Goal: Transaction & Acquisition: Subscribe to service/newsletter

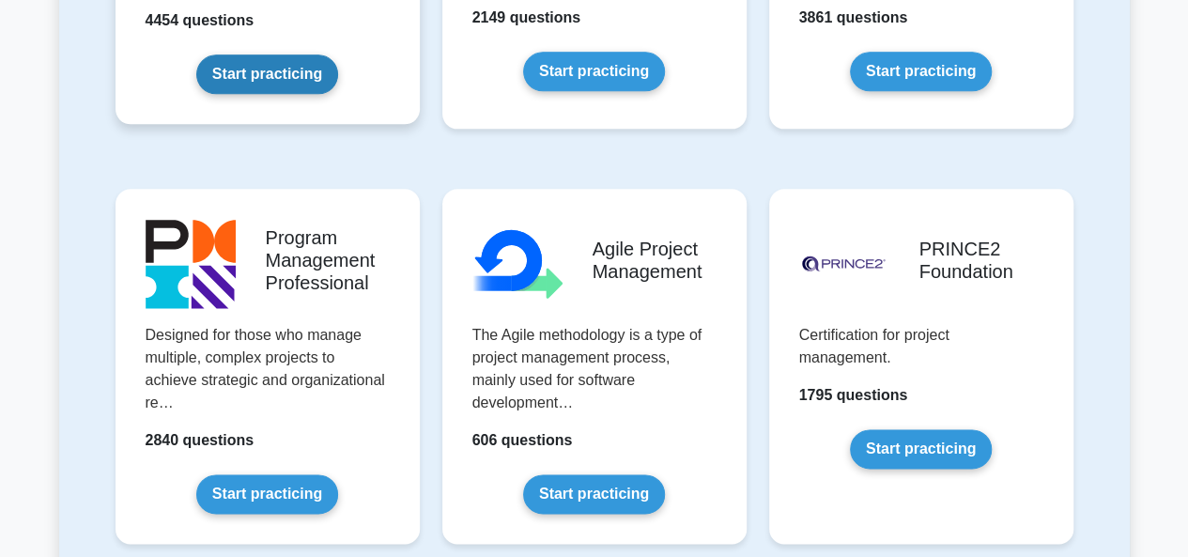
scroll to position [1073, 0]
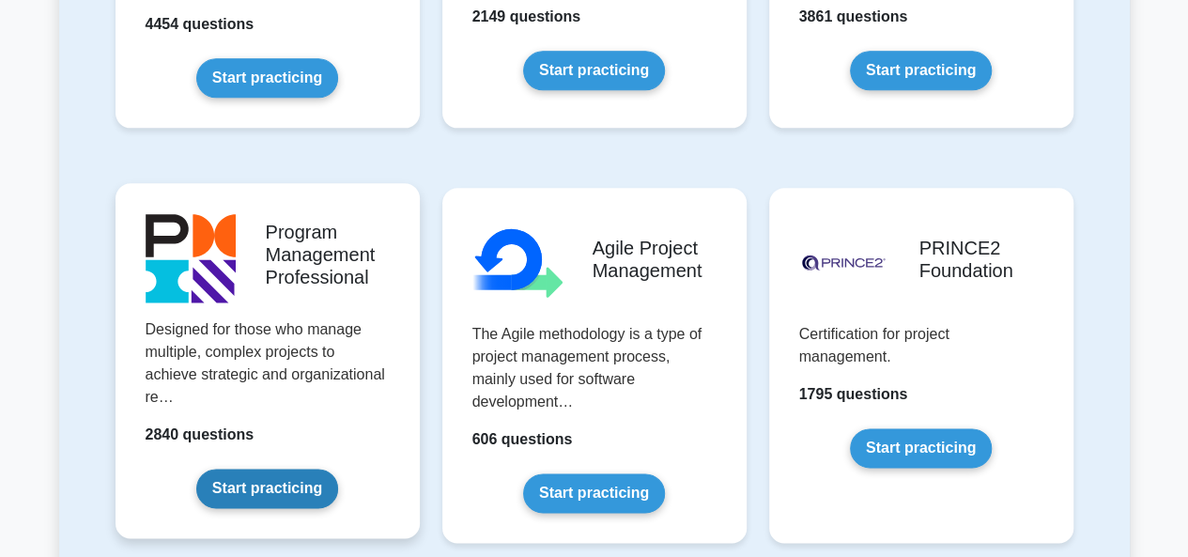
click at [253, 484] on link "Start practicing" at bounding box center [267, 488] width 142 height 39
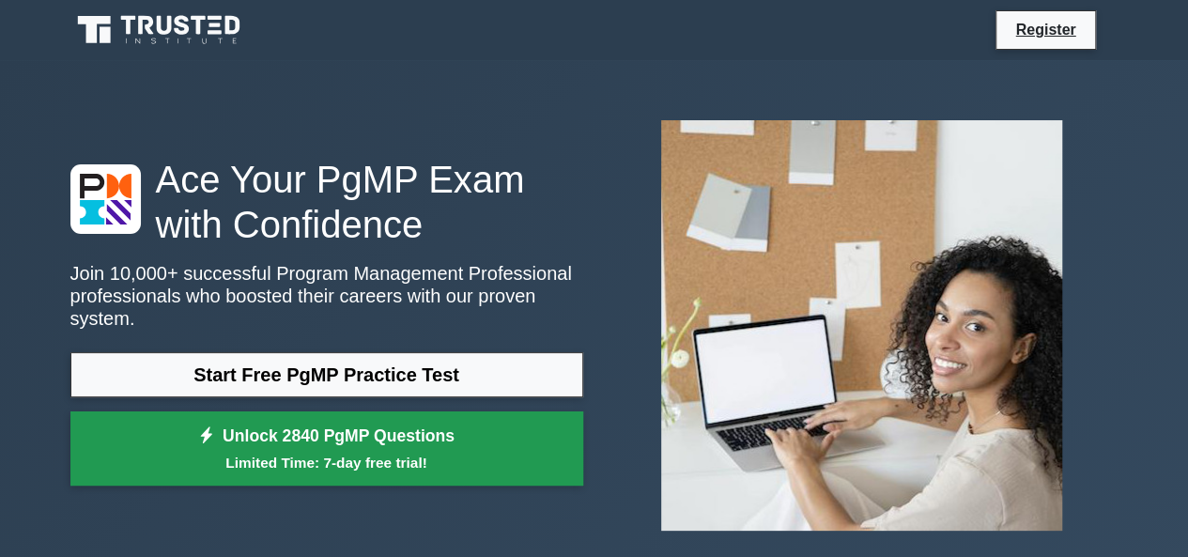
click at [338, 452] on small "Limited Time: 7-day free trial!" at bounding box center [327, 463] width 466 height 22
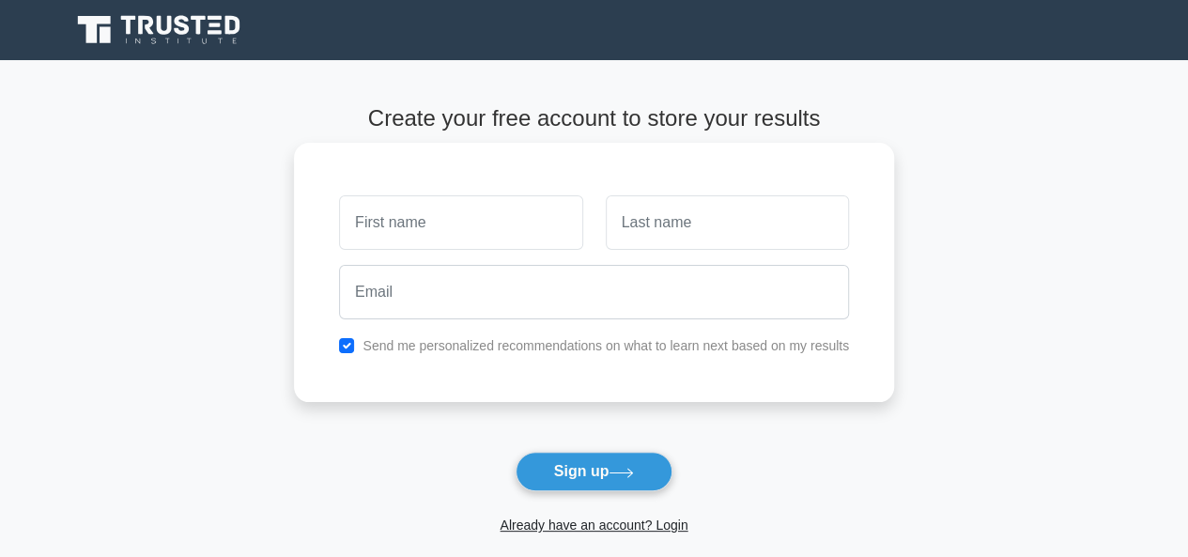
click at [478, 234] on input "text" at bounding box center [460, 222] width 243 height 54
type input "[PERSON_NAME]"
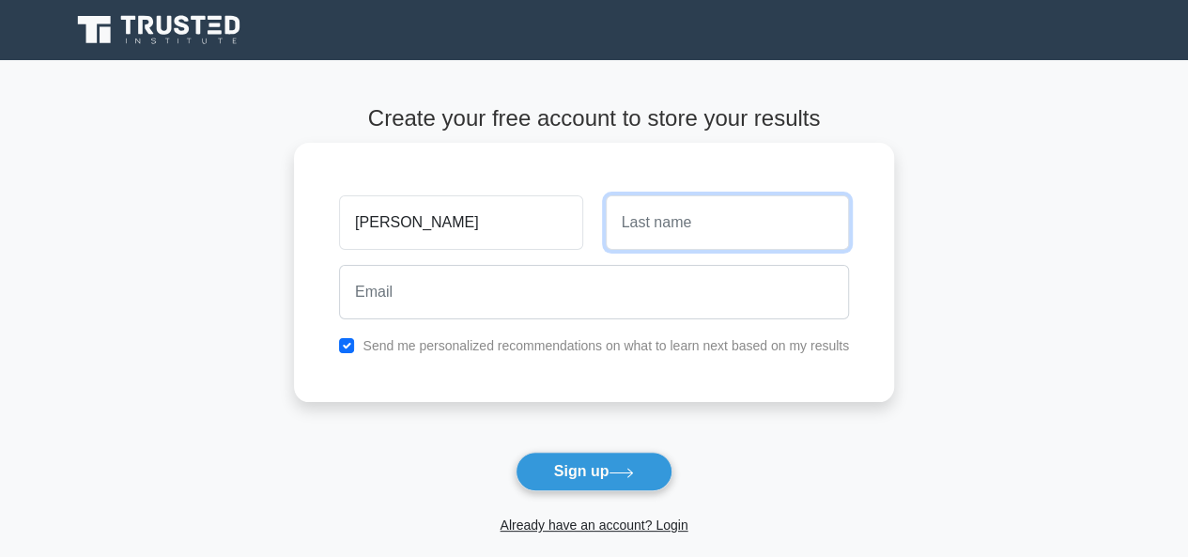
click at [663, 231] on input "text" at bounding box center [727, 222] width 243 height 54
type input "Hyane"
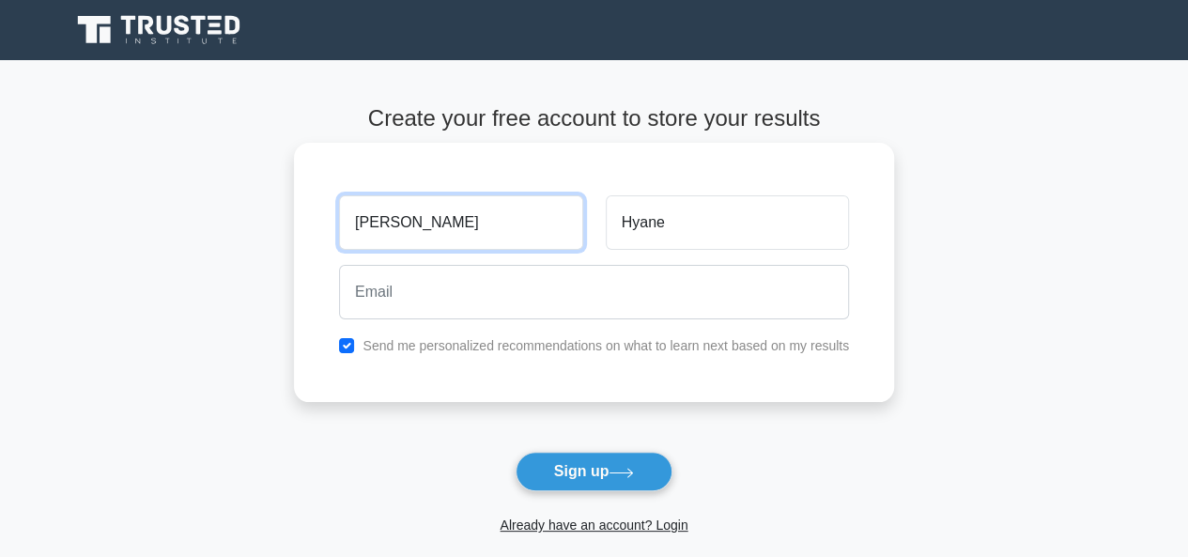
click at [449, 230] on input "[PERSON_NAME]" at bounding box center [460, 222] width 243 height 54
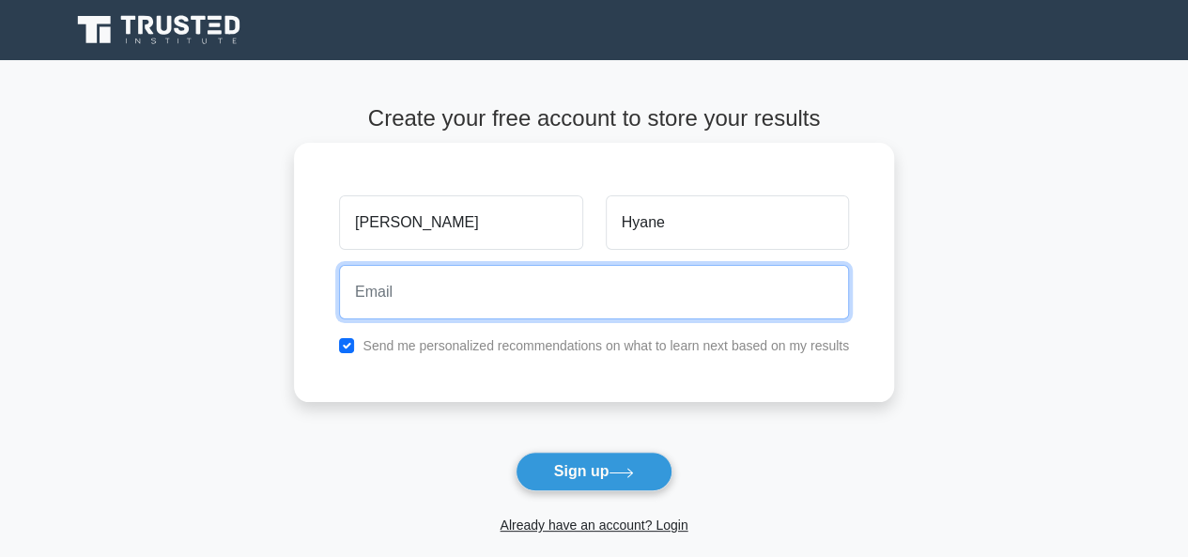
click at [384, 281] on input "email" at bounding box center [594, 292] width 510 height 54
type input "hyanesimo@gmail.com"
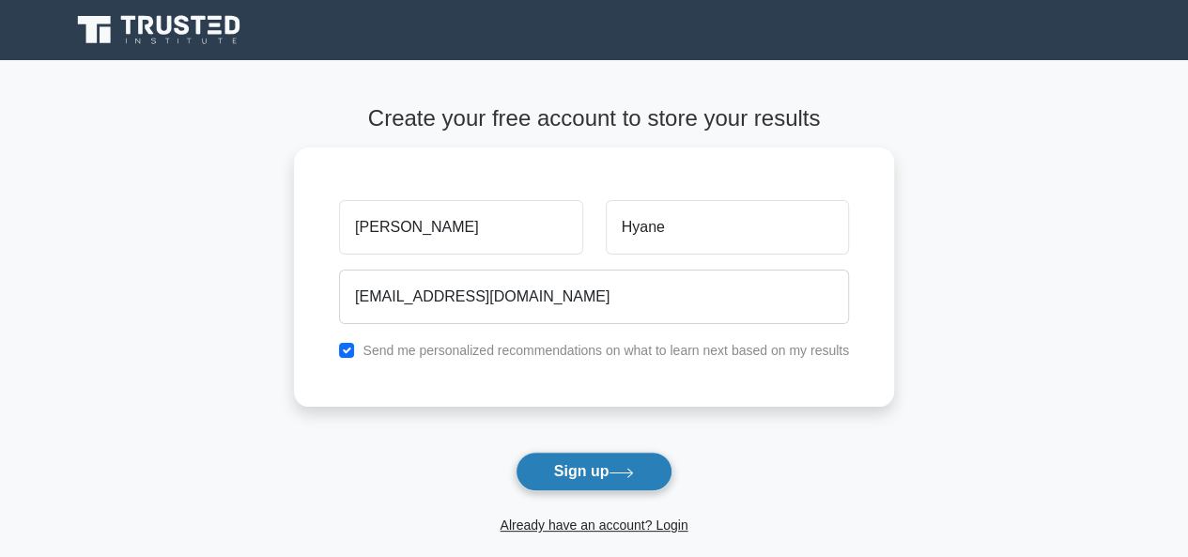
click at [575, 470] on button "Sign up" at bounding box center [595, 471] width 158 height 39
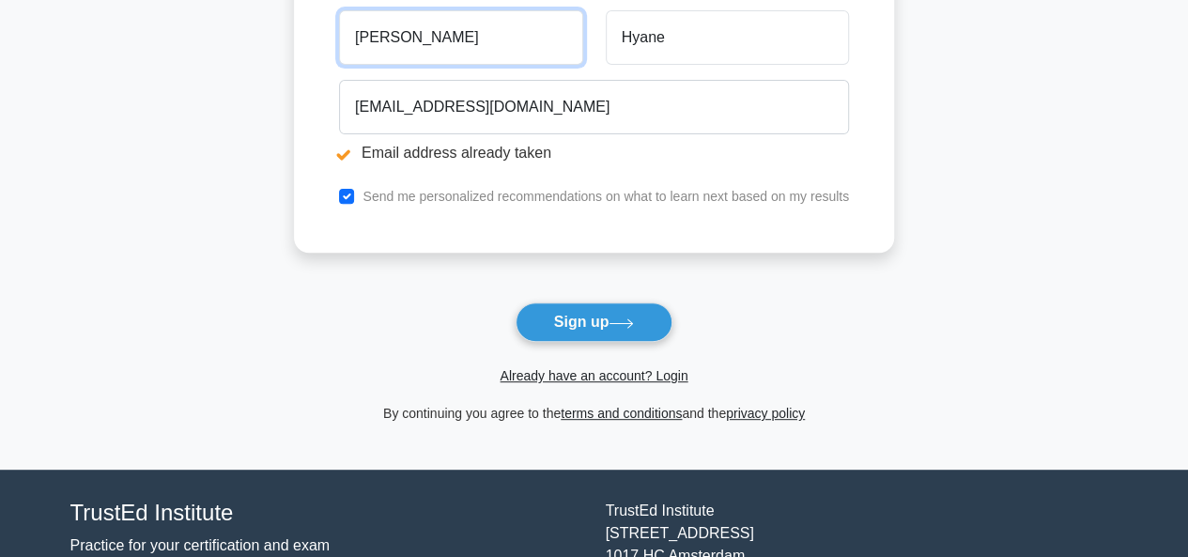
scroll to position [260, 0]
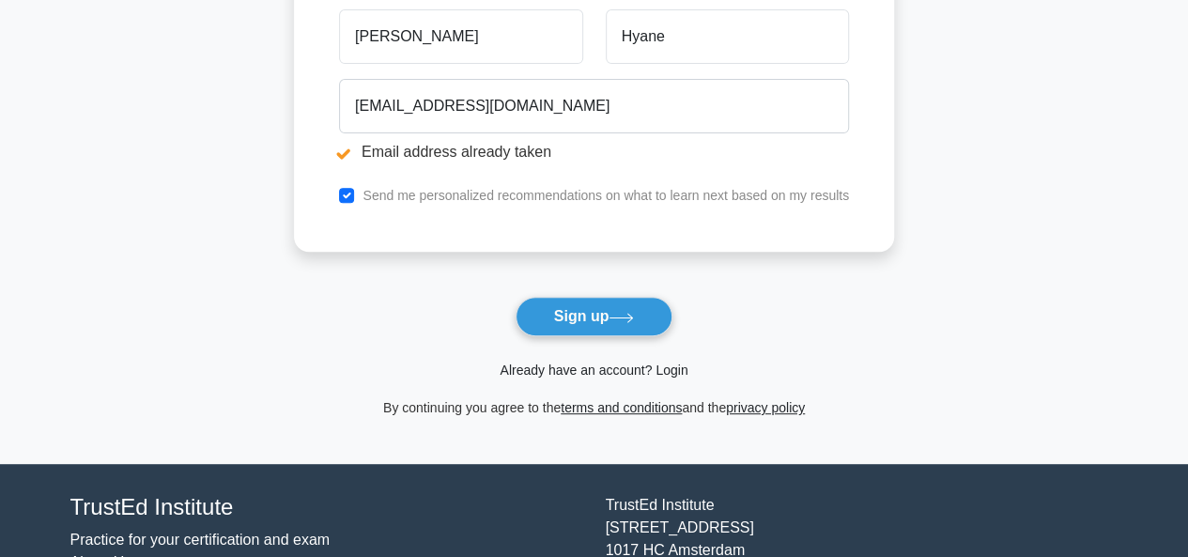
click at [582, 368] on link "Already have an account? Login" at bounding box center [594, 370] width 188 height 15
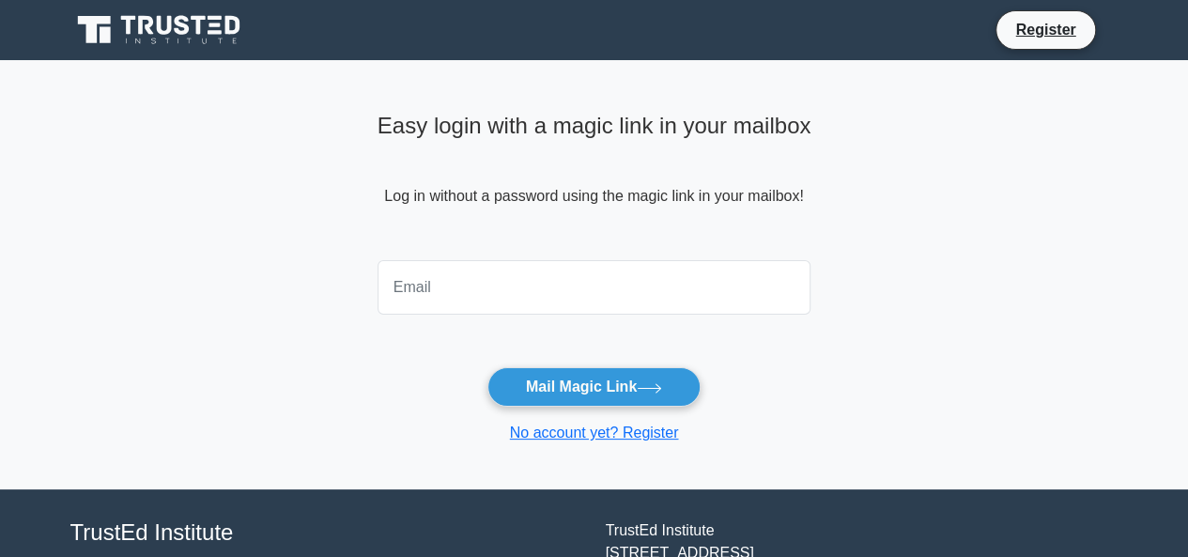
click at [486, 275] on input "email" at bounding box center [595, 287] width 434 height 54
type input "hyanesimo@gmail.com"
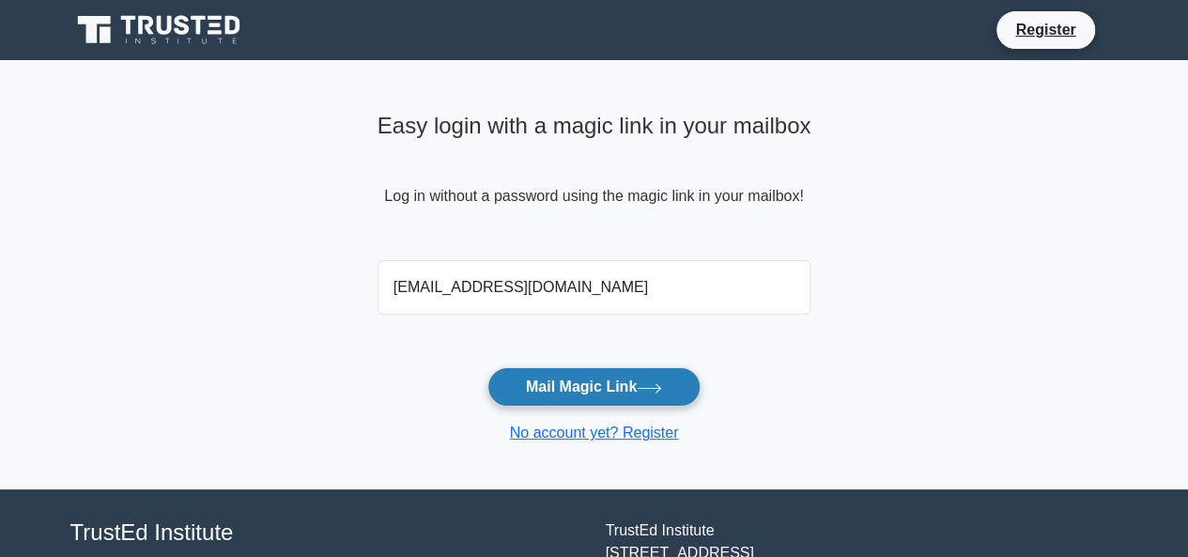
click at [606, 382] on button "Mail Magic Link" at bounding box center [593, 386] width 213 height 39
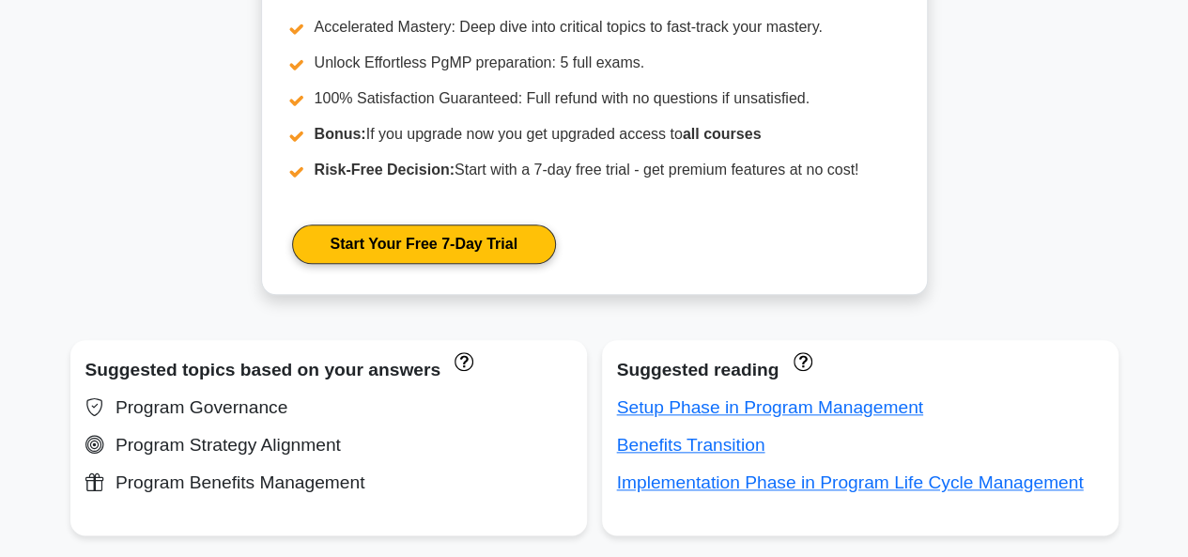
scroll to position [852, 0]
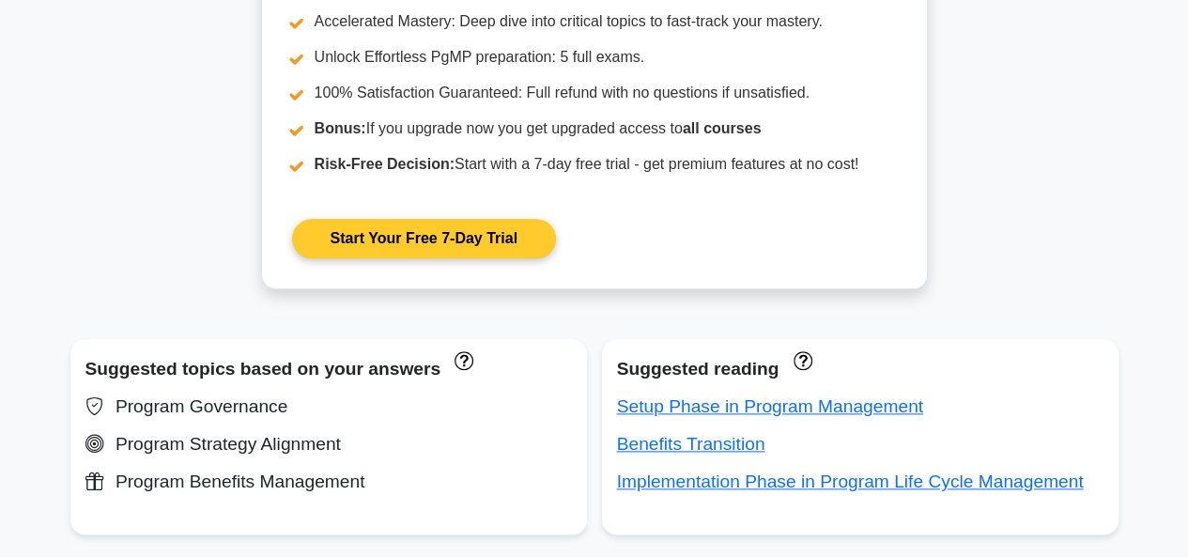
click at [434, 239] on link "Start Your Free 7-Day Trial" at bounding box center [424, 238] width 264 height 39
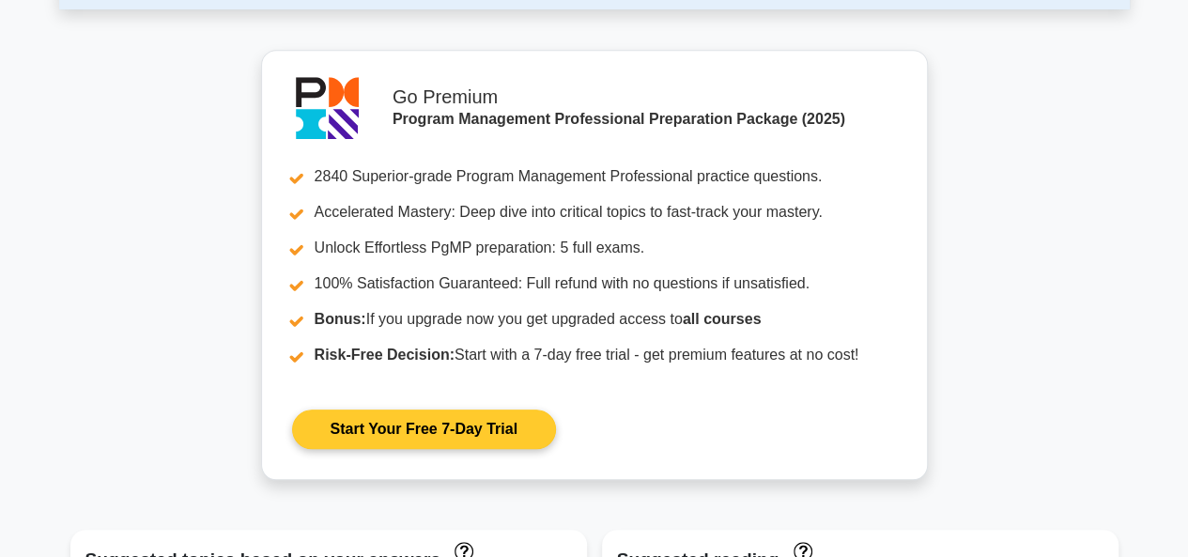
scroll to position [652, 0]
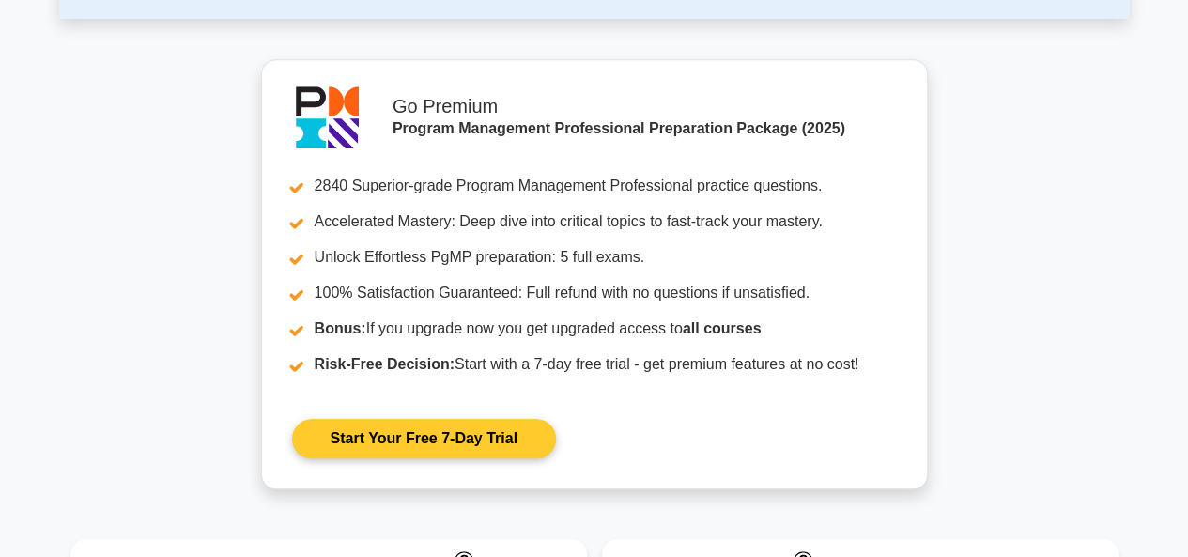
click at [410, 435] on link "Start Your Free 7-Day Trial" at bounding box center [424, 438] width 264 height 39
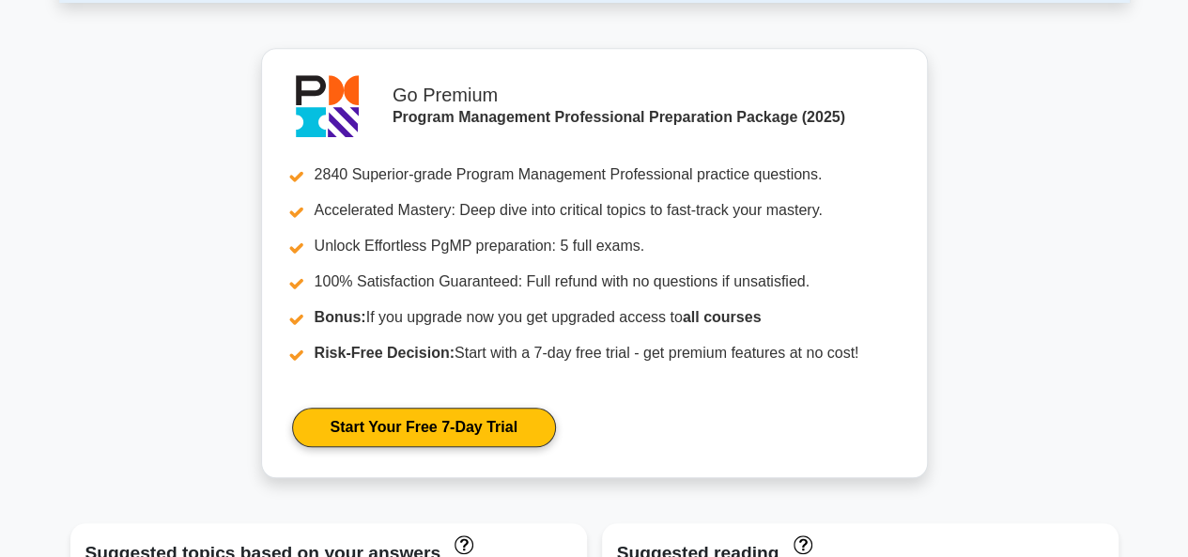
scroll to position [667, 0]
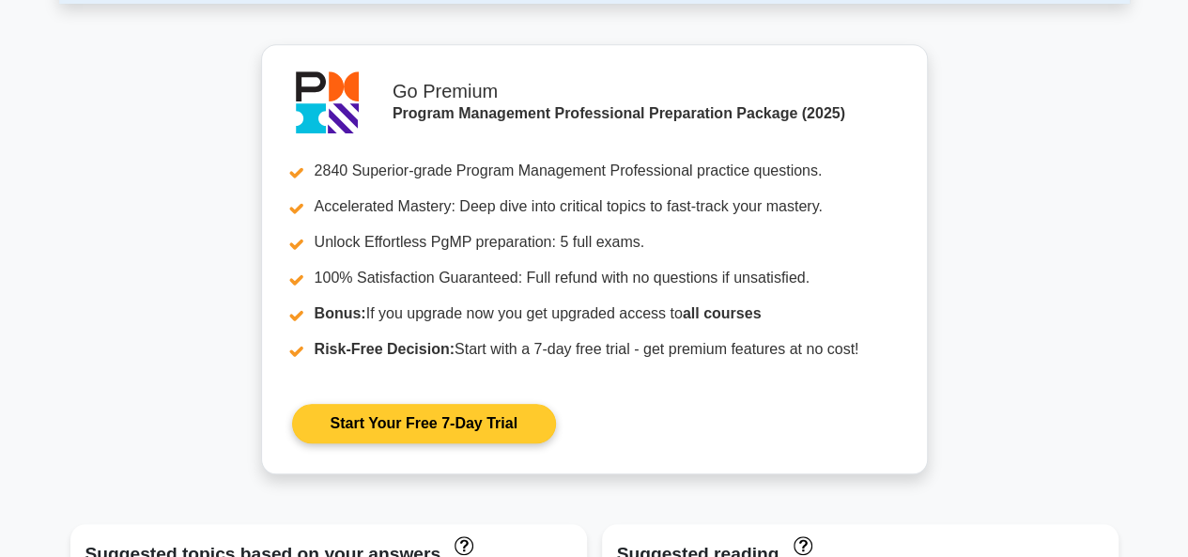
click at [323, 404] on link "Start Your Free 7-Day Trial" at bounding box center [424, 423] width 264 height 39
